Goal: Task Accomplishment & Management: Manage account settings

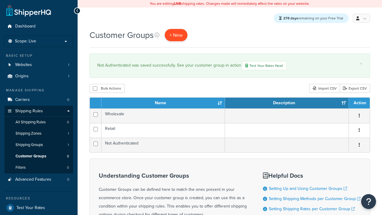
click at [176, 35] on span "+ New" at bounding box center [176, 35] width 13 height 7
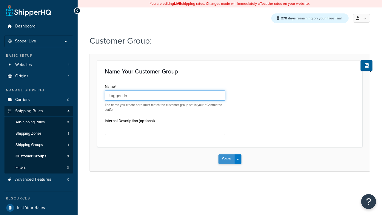
type input "Logged in"
click at [226, 159] on button "Save" at bounding box center [227, 159] width 16 height 10
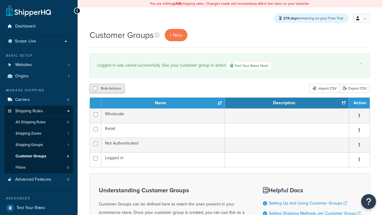
click at [107, 89] on button "Bulk Actions" at bounding box center [107, 88] width 35 height 9
checkbox input "true"
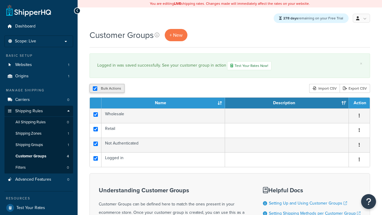
checkbox input "true"
click at [0, 0] on button "Duplicate" at bounding box center [0, 0] width 0 height 0
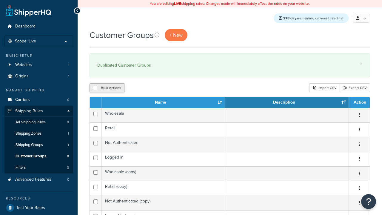
click at [107, 88] on button "Bulk Actions" at bounding box center [107, 87] width 35 height 9
checkbox input "true"
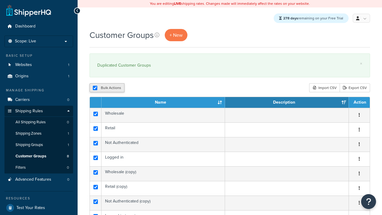
checkbox input "true"
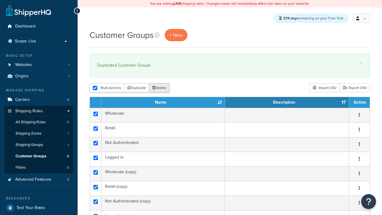
click at [159, 88] on button "Delete" at bounding box center [159, 87] width 21 height 9
